Goal: Information Seeking & Learning: Learn about a topic

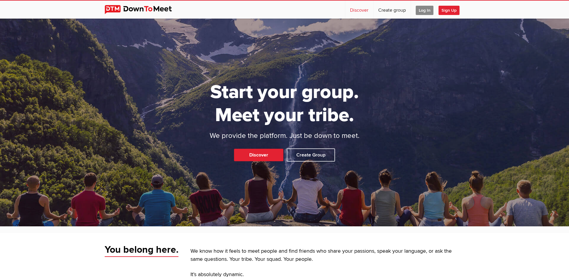
click at [353, 7] on link "Discover" at bounding box center [359, 10] width 28 height 18
select select "null"
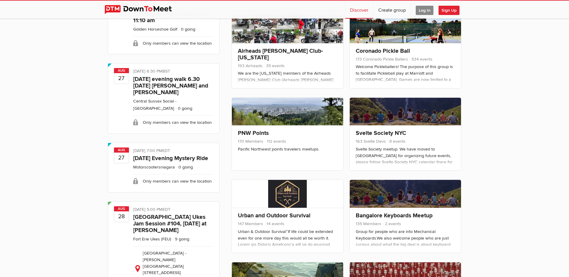
scroll to position [210, 0]
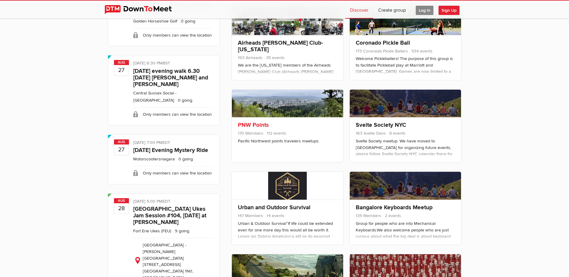
click at [258, 123] on link "PNW Points" at bounding box center [253, 125] width 31 height 7
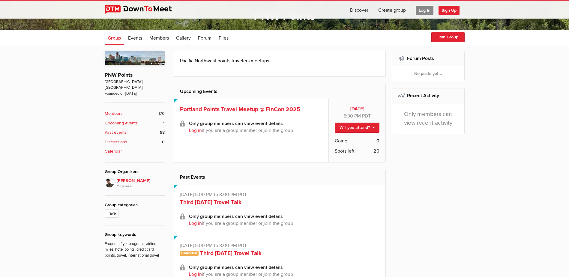
scroll to position [120, 0]
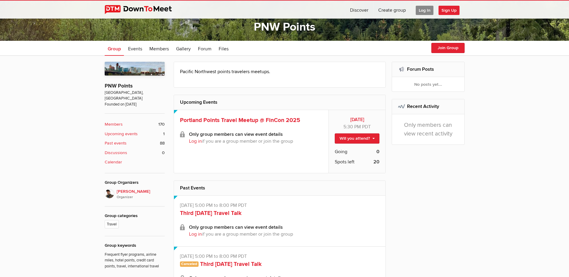
click at [453, 10] on span "Sign Up" at bounding box center [449, 10] width 21 height 9
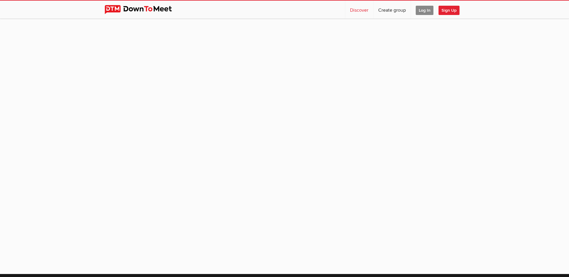
click at [360, 9] on link "Discover" at bounding box center [359, 10] width 28 height 18
select select "null"
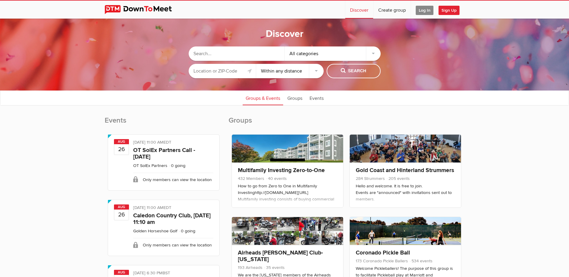
click at [376, 52] on div "All categories" at bounding box center [333, 54] width 96 height 14
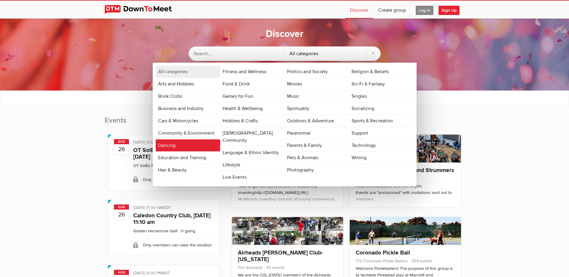
click at [180, 147] on link "Dancing" at bounding box center [188, 146] width 65 height 12
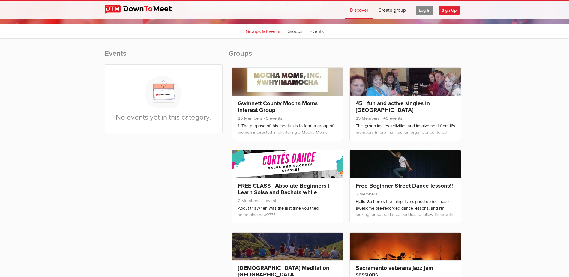
scroll to position [61, 0]
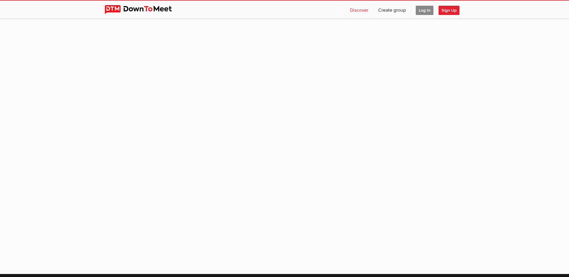
click at [356, 8] on link "Discover" at bounding box center [359, 10] width 28 height 18
select select "null"
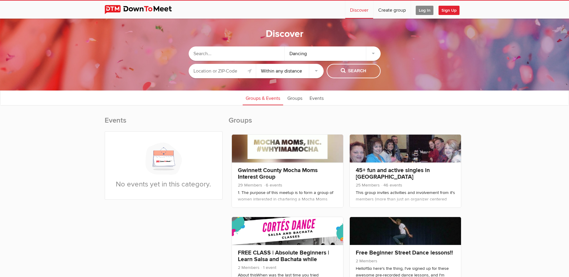
click at [363, 51] on div "Dancing" at bounding box center [333, 54] width 96 height 14
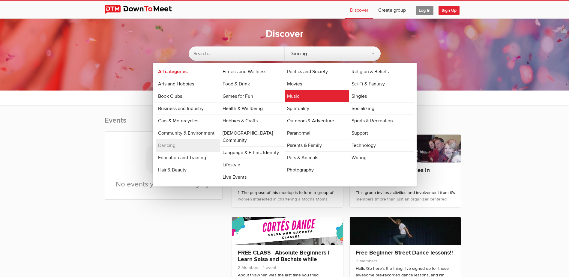
drag, startPoint x: 304, startPoint y: 81, endPoint x: 301, endPoint y: 93, distance: 12.3
click at [301, 93] on ul "Politics and Society Movies Music Spirituality Outdoors & Adventure Paranormal …" at bounding box center [317, 121] width 65 height 111
click at [301, 93] on link "Music" at bounding box center [317, 96] width 65 height 12
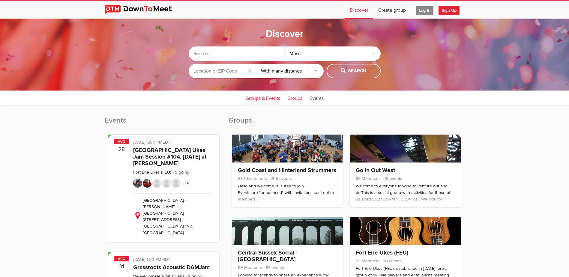
click at [294, 97] on link "Groups" at bounding box center [295, 97] width 21 height 15
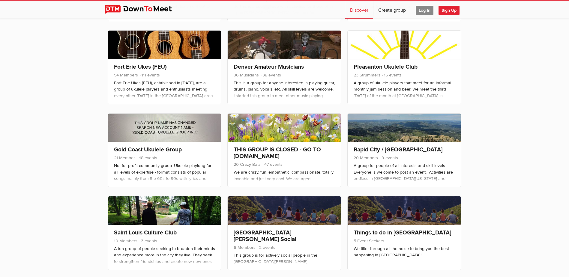
scroll to position [180, 0]
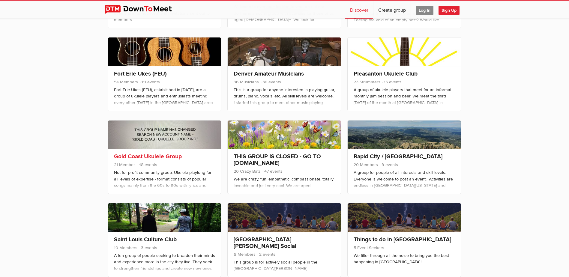
click at [159, 144] on link at bounding box center [164, 135] width 113 height 28
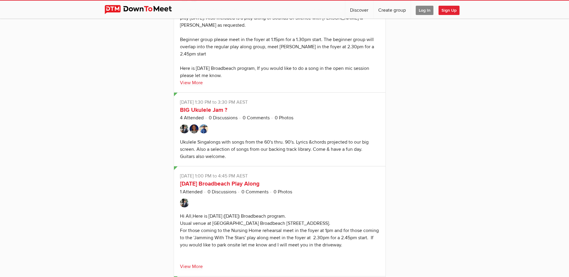
scroll to position [930, 0]
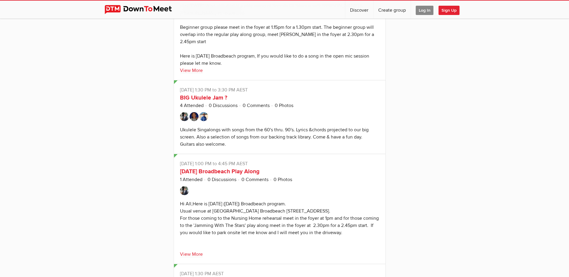
select select "null"
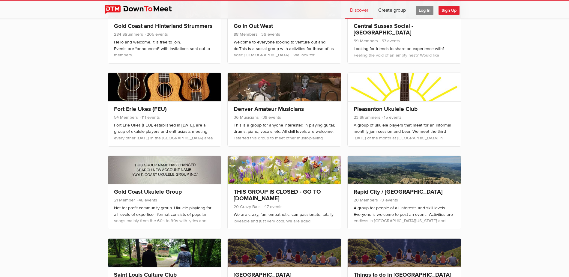
scroll to position [110, 0]
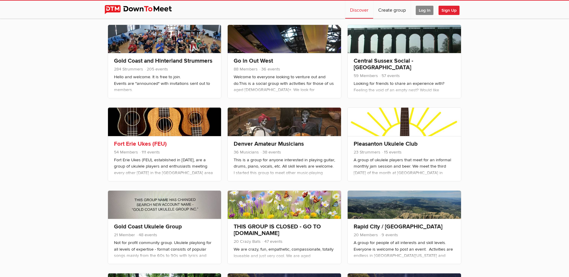
click at [143, 147] on link "Fort Erie Ukes (FEU)" at bounding box center [140, 143] width 53 height 7
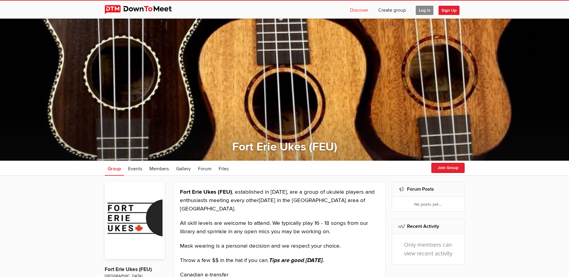
click at [360, 11] on link "Discover" at bounding box center [359, 10] width 28 height 18
select select "null"
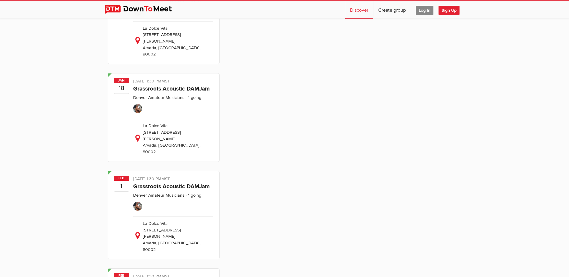
scroll to position [1231, 0]
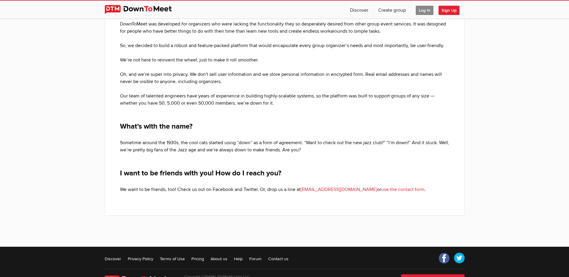
scroll to position [158, 0]
